Goal: Information Seeking & Learning: Learn about a topic

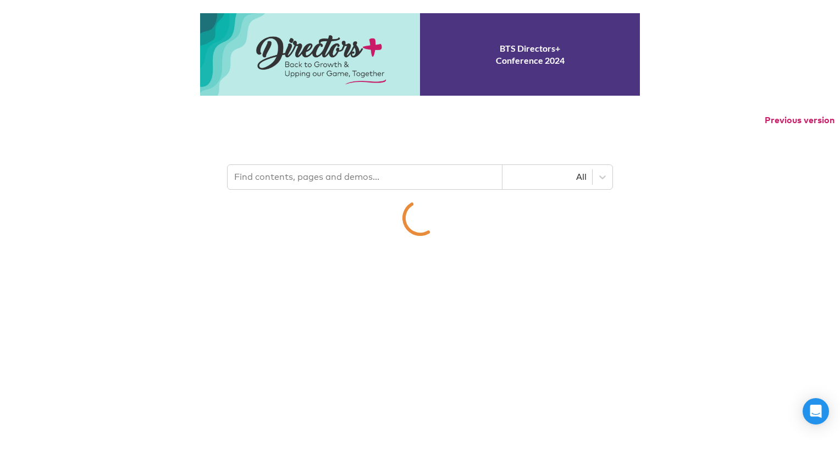
click at [362, 181] on input "text" at bounding box center [365, 177] width 275 height 24
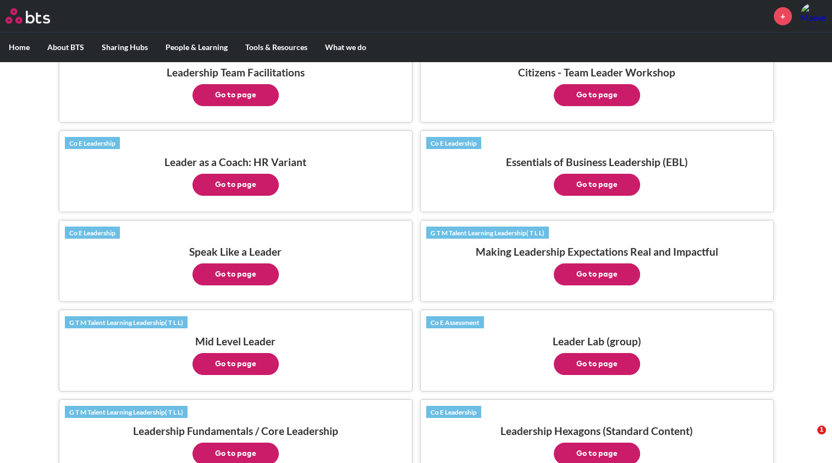
scroll to position [440, 0]
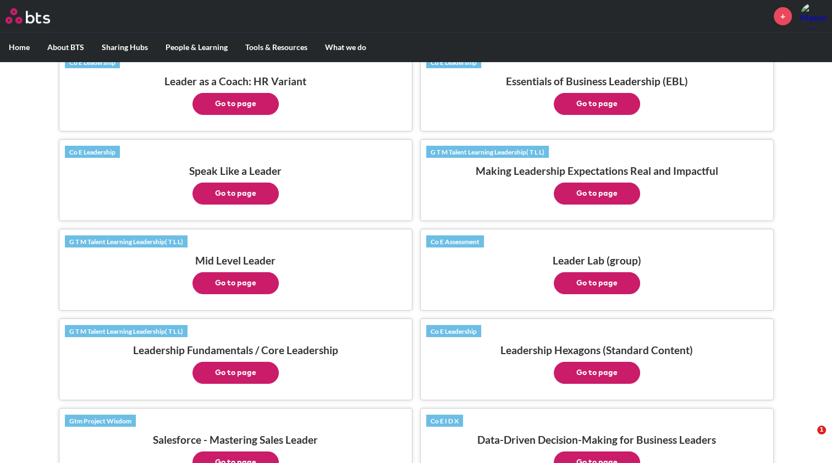
click at [243, 289] on button "Go to page" at bounding box center [235, 283] width 86 height 22
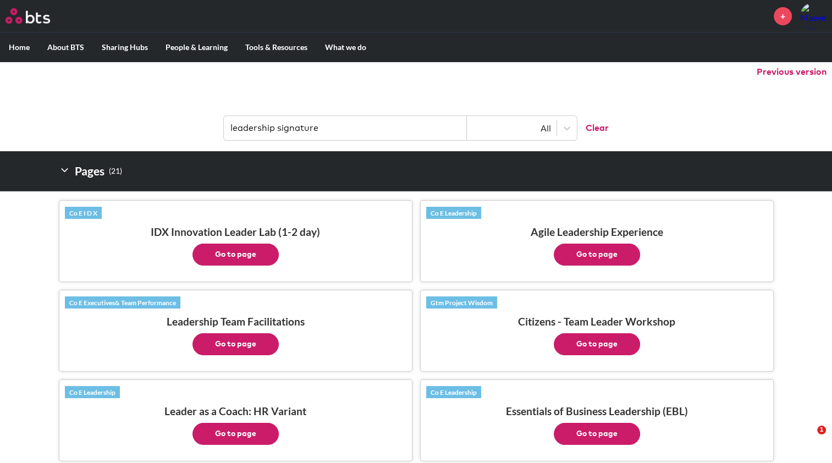
scroll to position [0, 0]
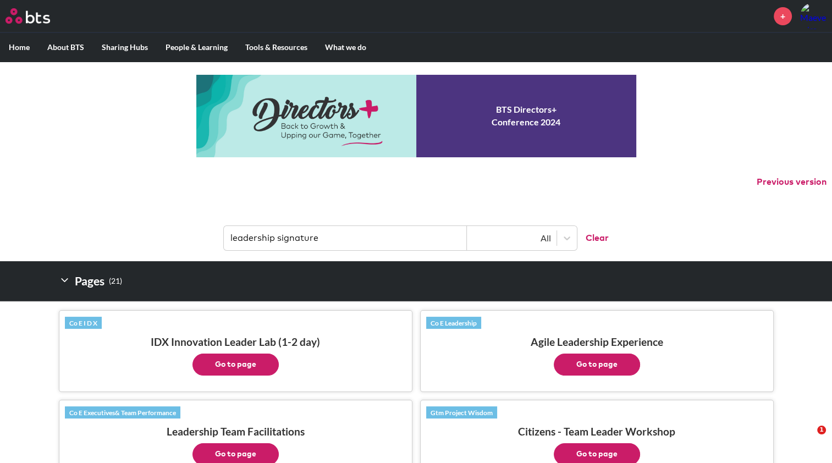
click at [292, 245] on input "leadership signature" at bounding box center [345, 238] width 243 height 24
drag, startPoint x: 346, startPoint y: 239, endPoint x: 209, endPoint y: 239, distance: 137.4
click at [209, 239] on header "leadership signature All Clear" at bounding box center [416, 232] width 832 height 57
type input "ME us it"
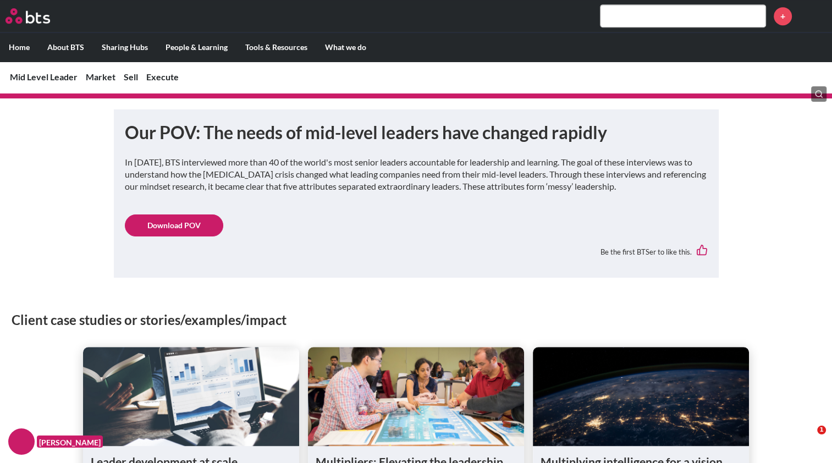
scroll to position [550, 0]
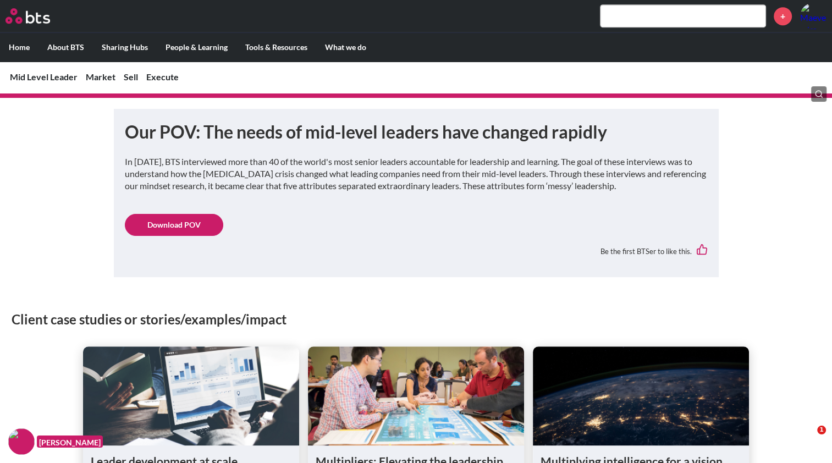
click at [187, 228] on link "Download POV" at bounding box center [174, 225] width 98 height 22
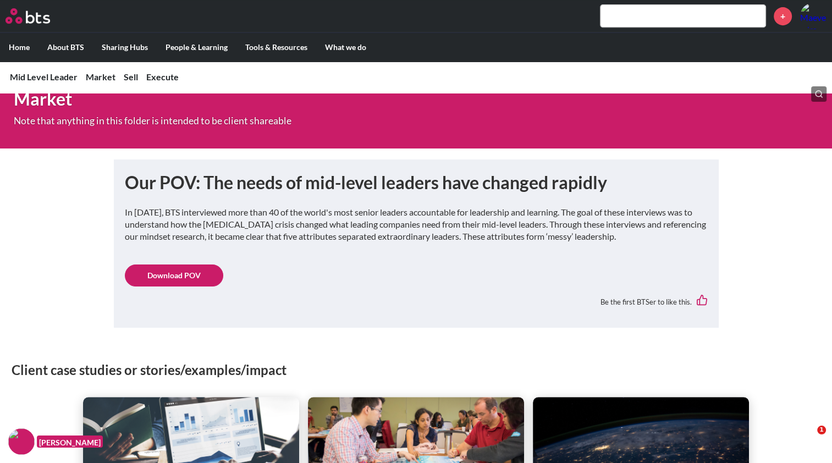
scroll to position [385, 0]
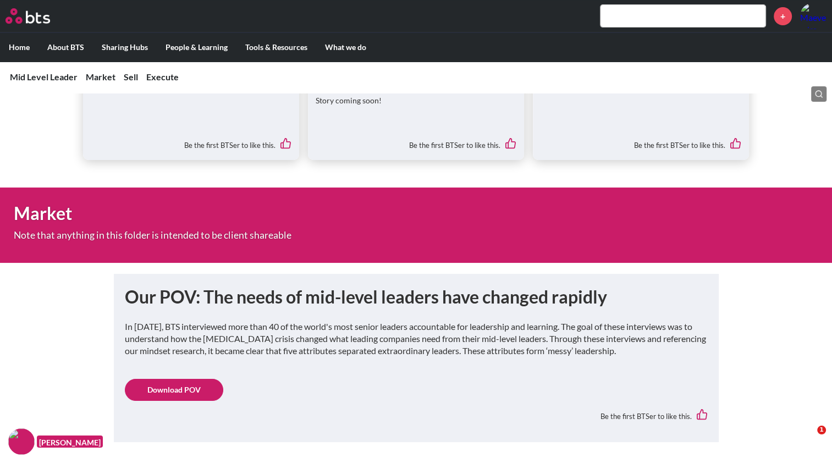
click at [723, 20] on input "text" at bounding box center [682, 16] width 165 height 22
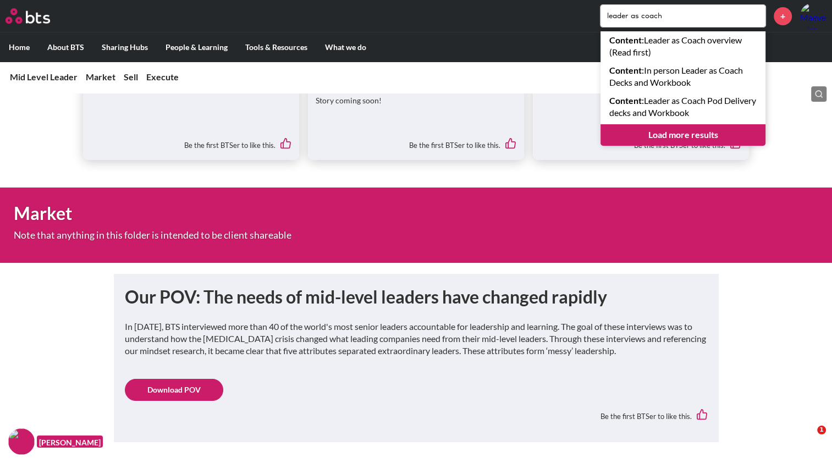
click at [675, 16] on input "leader as coach" at bounding box center [682, 16] width 165 height 22
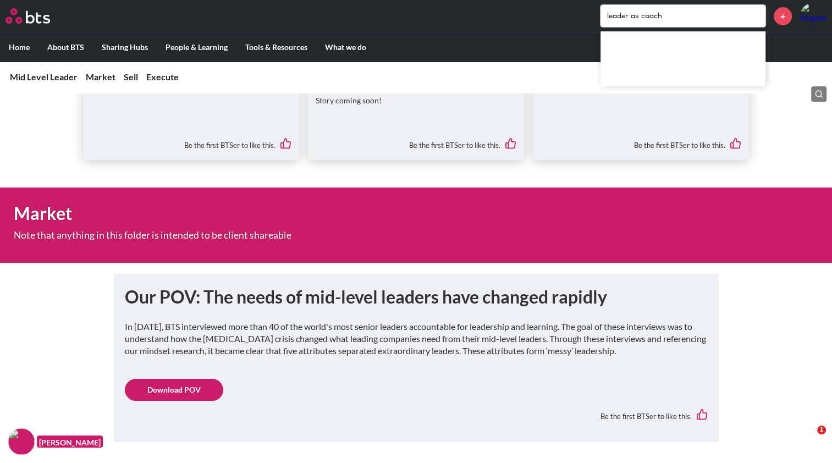
click at [680, 18] on input "leader as coach" at bounding box center [682, 16] width 165 height 22
type input "leader as coach"
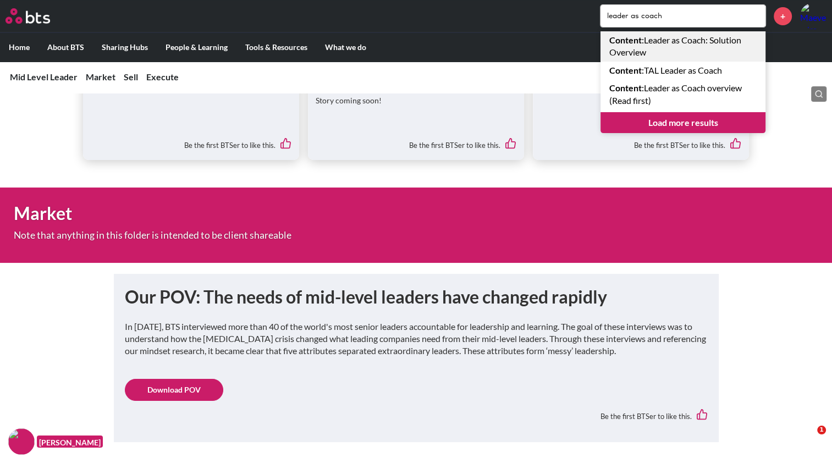
click at [658, 45] on link "Content : Leader as Coach: Solution Overview" at bounding box center [682, 46] width 165 height 30
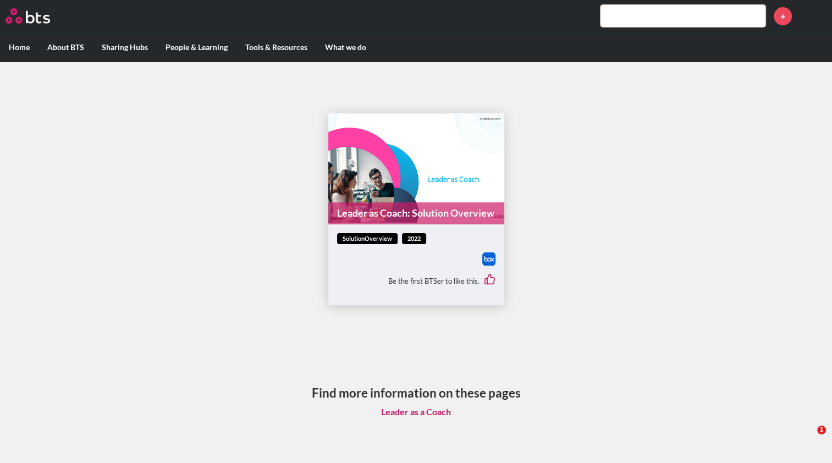
scroll to position [6, 0]
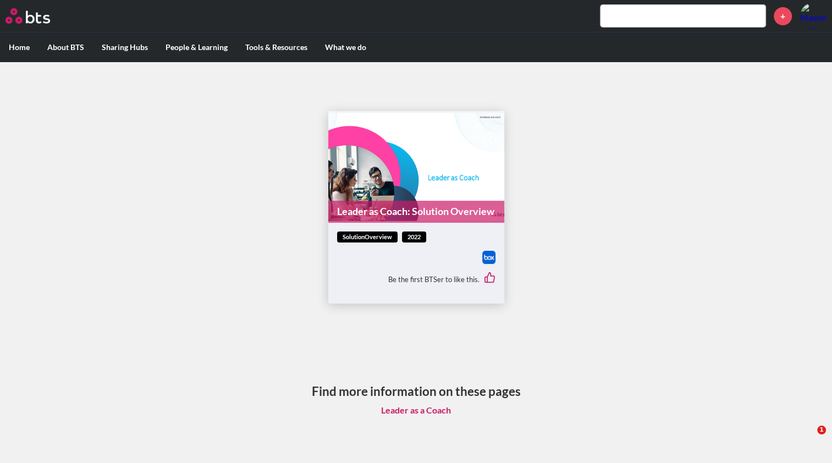
click at [437, 211] on link "Leader as Coach: Solution Overview" at bounding box center [416, 211] width 176 height 21
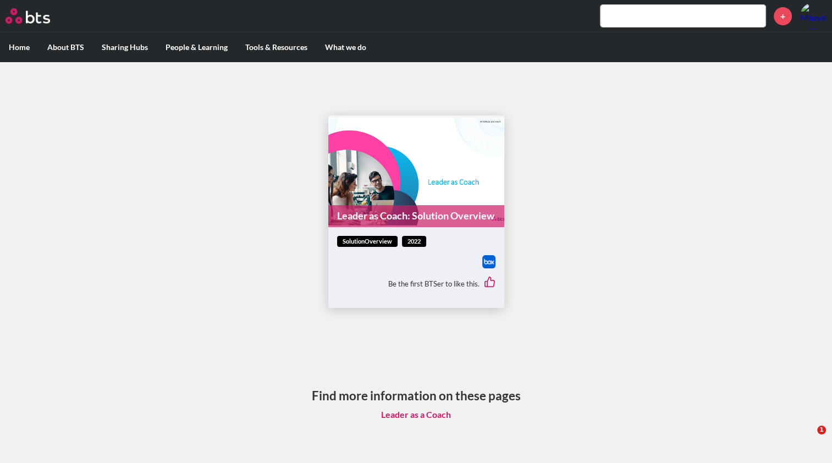
scroll to position [0, 0]
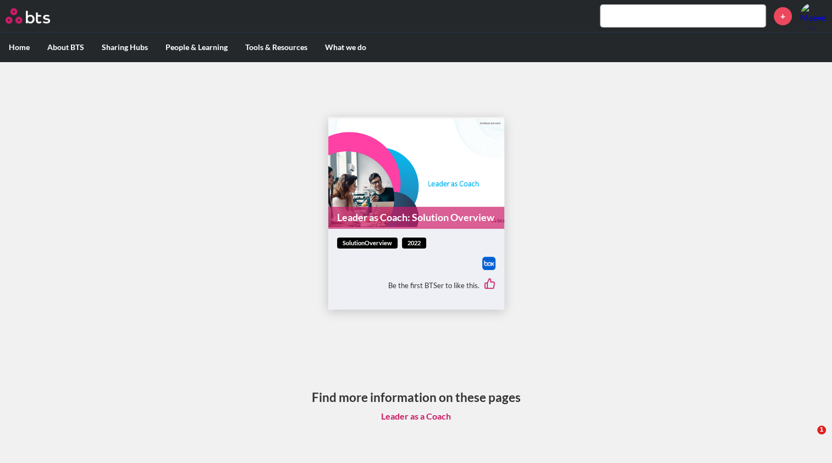
click at [383, 244] on span "solutionOverview" at bounding box center [367, 243] width 60 height 12
click at [380, 246] on span "solutionOverview" at bounding box center [367, 243] width 60 height 12
click at [420, 417] on link "Leader as a Coach" at bounding box center [415, 416] width 87 height 21
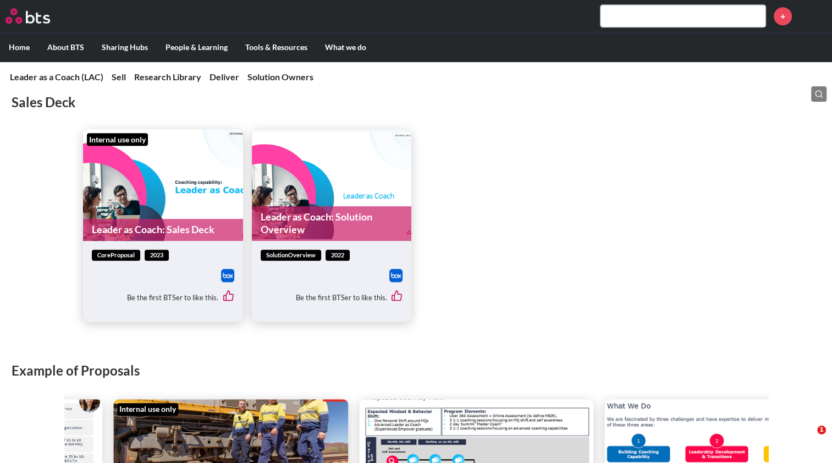
scroll to position [605, 0]
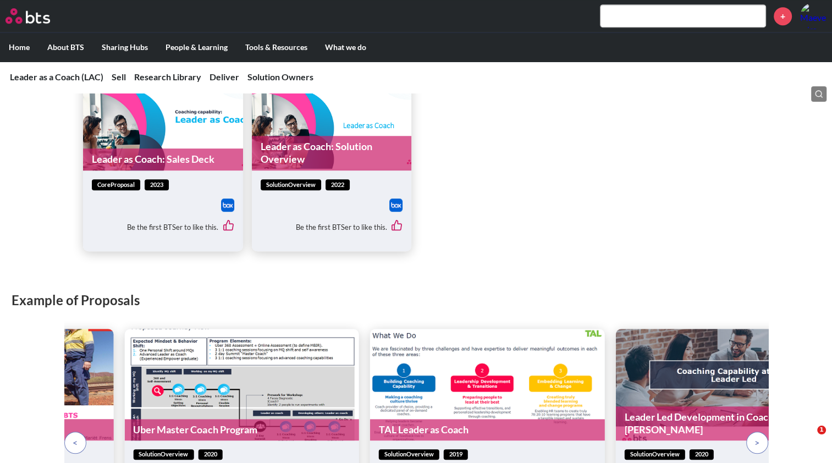
click at [171, 155] on link "Leader as Coach: Sales Deck" at bounding box center [163, 158] width 160 height 21
